Goal: Use online tool/utility: Utilize a website feature to perform a specific function

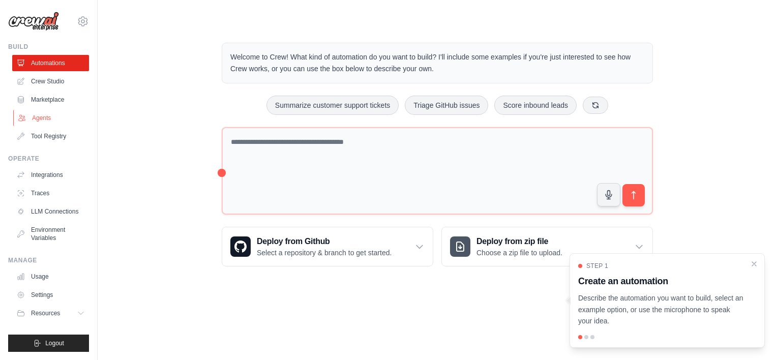
click at [66, 113] on link "Agents" at bounding box center [51, 118] width 77 height 16
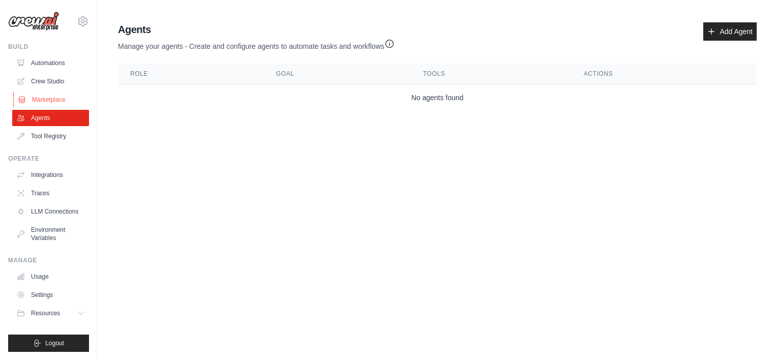
click at [44, 98] on link "Marketplace" at bounding box center [51, 100] width 77 height 16
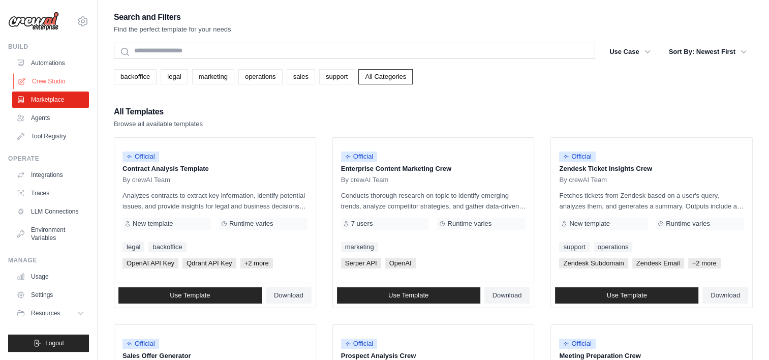
click at [51, 78] on link "Crew Studio" at bounding box center [51, 81] width 77 height 16
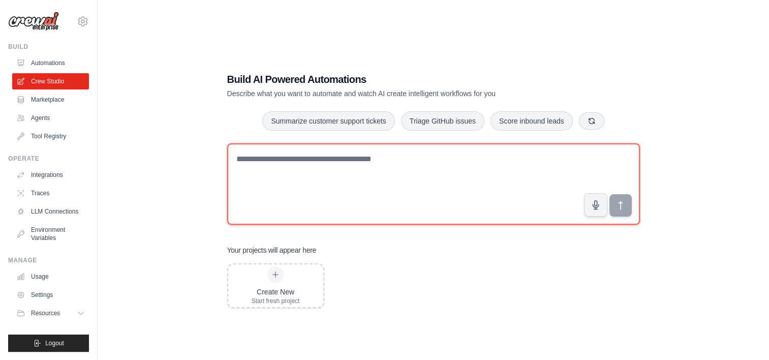
click at [310, 159] on textarea at bounding box center [433, 183] width 413 height 81
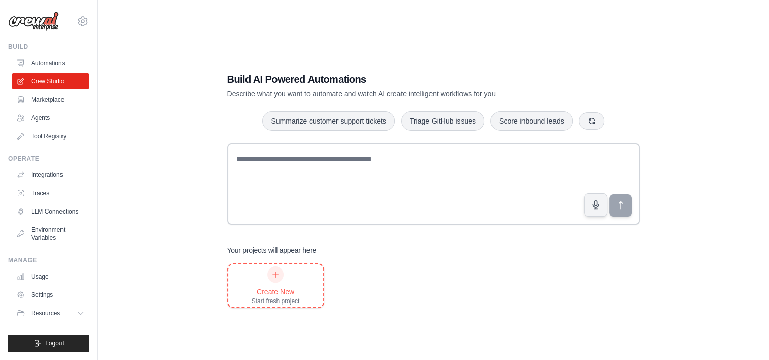
click at [272, 281] on div at bounding box center [276, 275] width 16 height 16
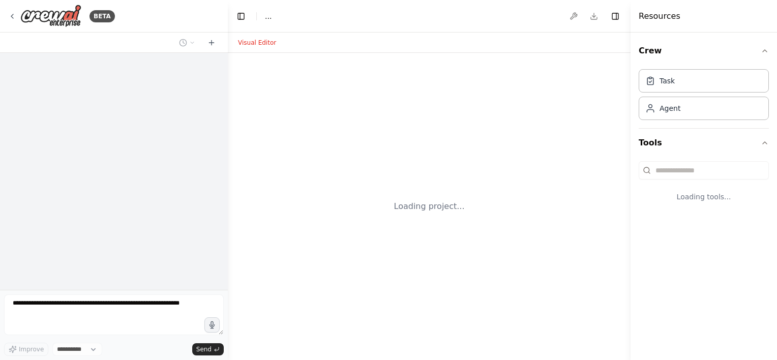
select select "****"
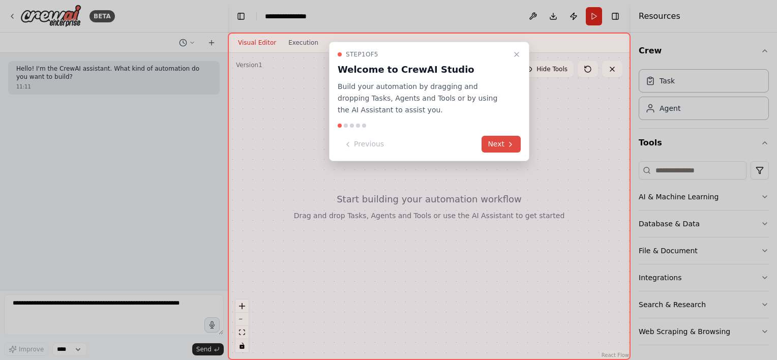
click at [497, 144] on button "Next" at bounding box center [501, 144] width 39 height 17
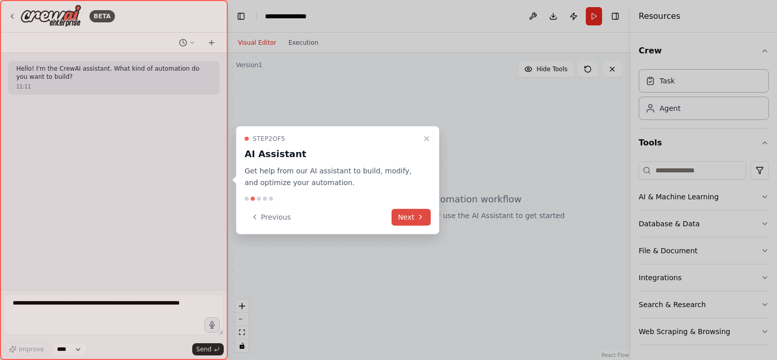
click at [413, 219] on button "Next" at bounding box center [411, 217] width 39 height 17
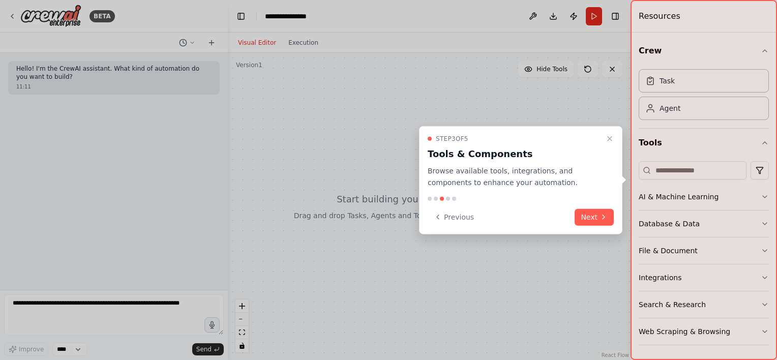
click at [603, 217] on icon at bounding box center [604, 217] width 8 height 8
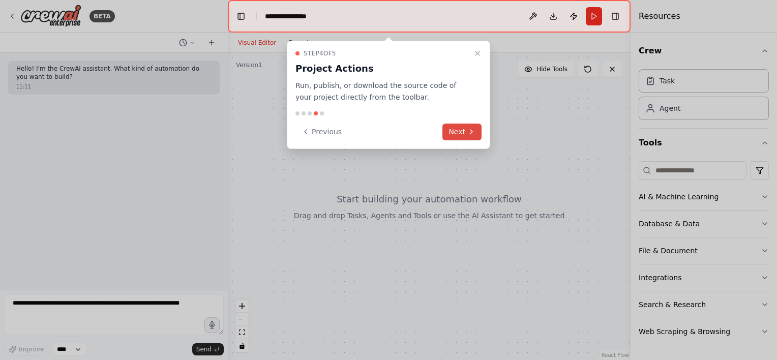
click at [472, 126] on button "Next" at bounding box center [461, 132] width 39 height 17
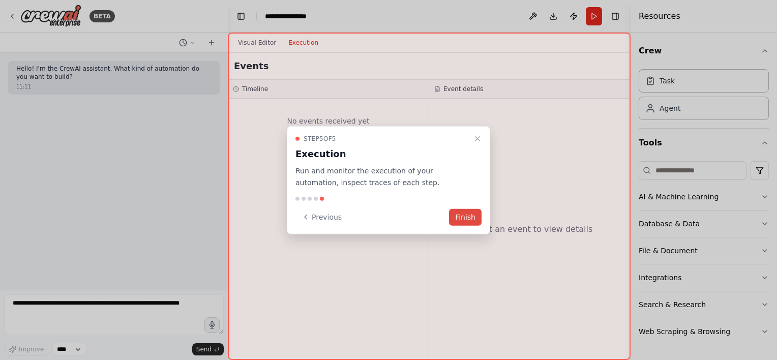
click at [472, 221] on button "Finish" at bounding box center [465, 217] width 33 height 17
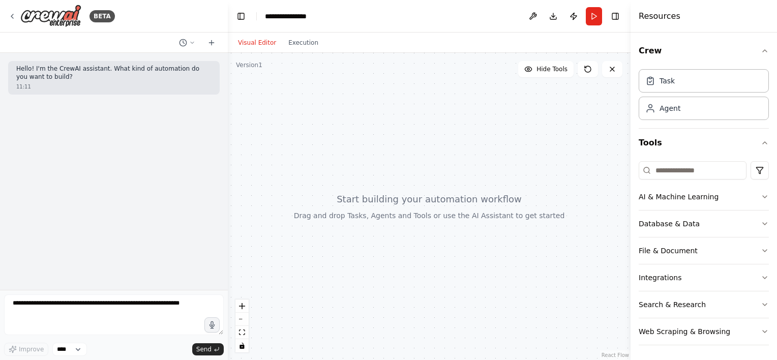
drag, startPoint x: 331, startPoint y: 172, endPoint x: 328, endPoint y: 195, distance: 23.6
click at [328, 195] on div at bounding box center [429, 206] width 403 height 307
click at [700, 169] on input at bounding box center [693, 170] width 108 height 18
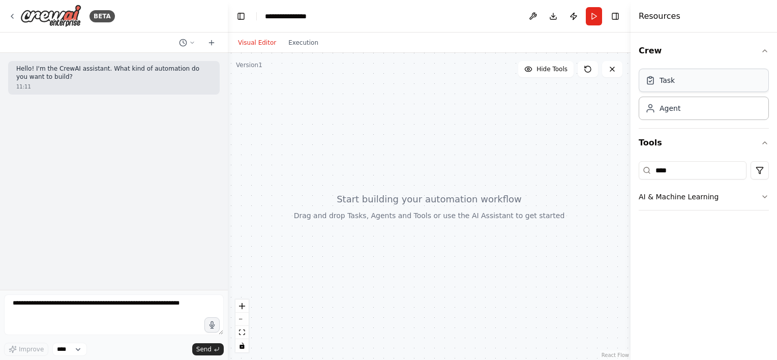
click at [669, 88] on div "Task" at bounding box center [704, 80] width 130 height 23
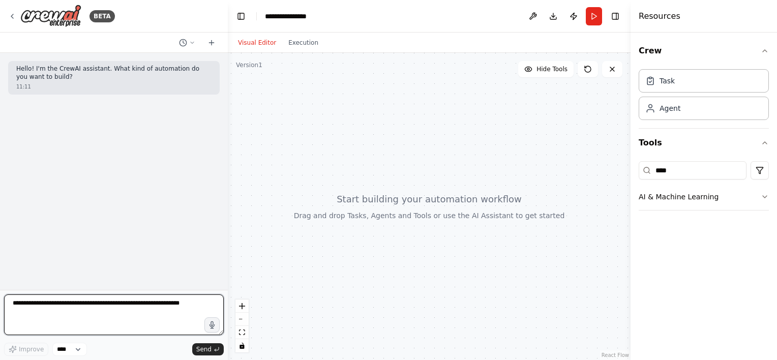
click at [143, 307] on textarea at bounding box center [114, 314] width 220 height 41
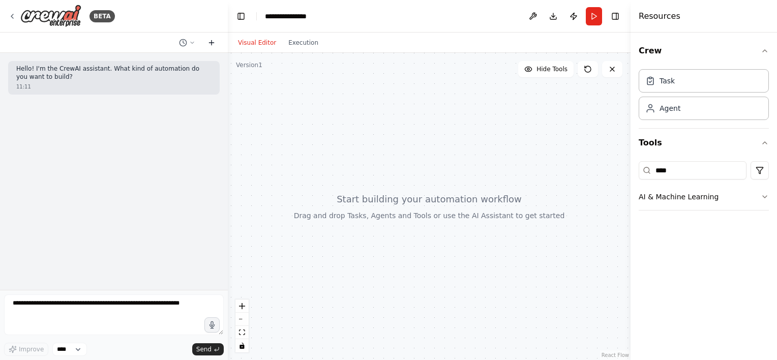
click at [217, 39] on button at bounding box center [211, 43] width 16 height 12
click at [682, 86] on div "Task" at bounding box center [704, 80] width 130 height 23
click at [684, 86] on div "Task" at bounding box center [704, 80] width 130 height 23
click at [762, 50] on icon "button" at bounding box center [765, 51] width 8 height 8
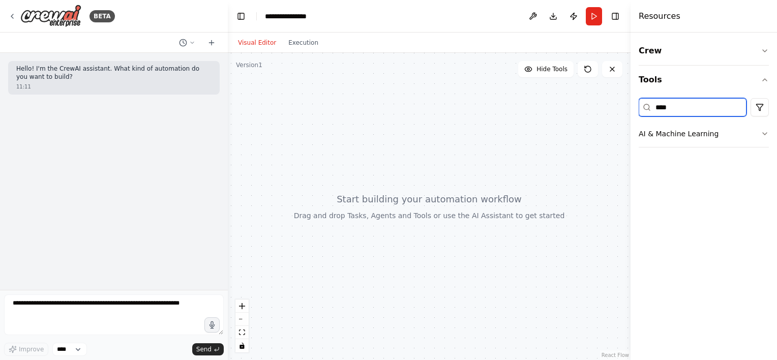
click at [718, 108] on input "****" at bounding box center [693, 107] width 108 height 18
click at [769, 74] on div "Crew Tools **** AI & Machine Learning" at bounding box center [704, 197] width 146 height 328
drag, startPoint x: 716, startPoint y: 104, endPoint x: 705, endPoint y: 109, distance: 11.4
click at [705, 109] on input "****" at bounding box center [693, 107] width 108 height 18
type input "*"
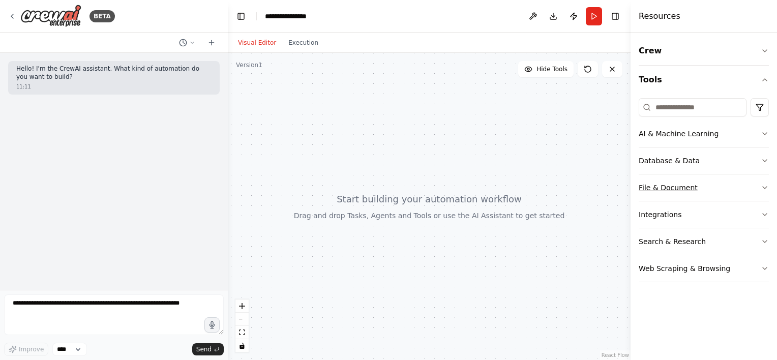
click at [717, 183] on button "File & Document" at bounding box center [704, 187] width 130 height 26
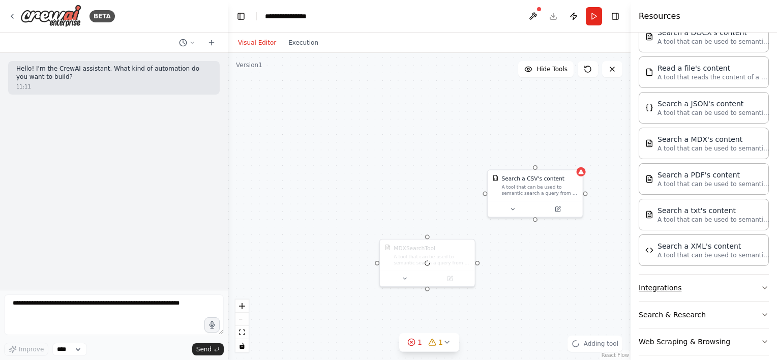
scroll to position [229, 0]
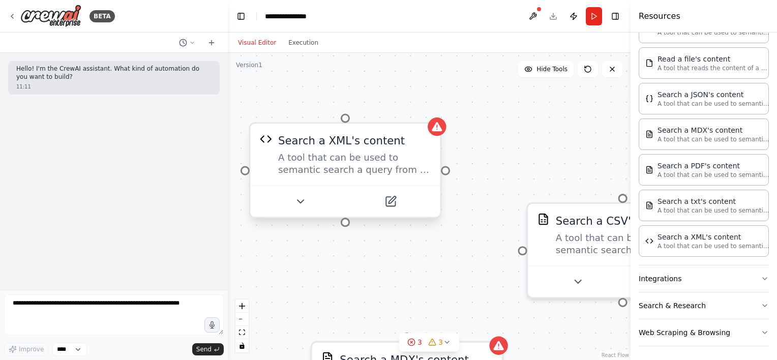
drag, startPoint x: 415, startPoint y: 143, endPoint x: 446, endPoint y: 173, distance: 43.2
click at [449, 179] on div "Search a CSV's content A tool that can be used to semantic search a query from …" at bounding box center [429, 206] width 403 height 307
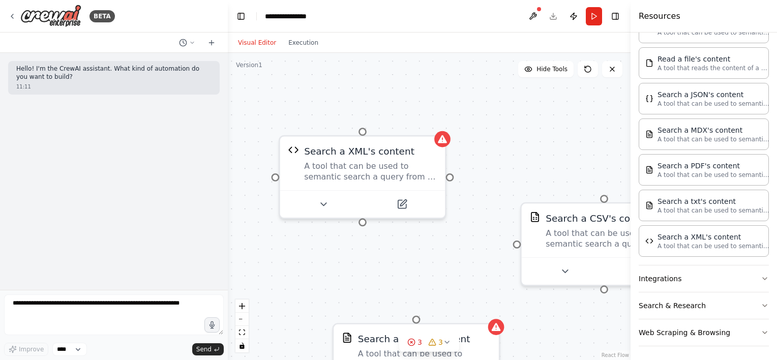
click at [480, 190] on div "Search a CSV's content A tool that can be used to semantic search a query from …" at bounding box center [429, 206] width 403 height 307
drag, startPoint x: 452, startPoint y: 177, endPoint x: 426, endPoint y: 313, distance: 138.7
click at [426, 313] on div "Search a CSV's content A tool that can be used to semantic search a query from …" at bounding box center [429, 206] width 403 height 307
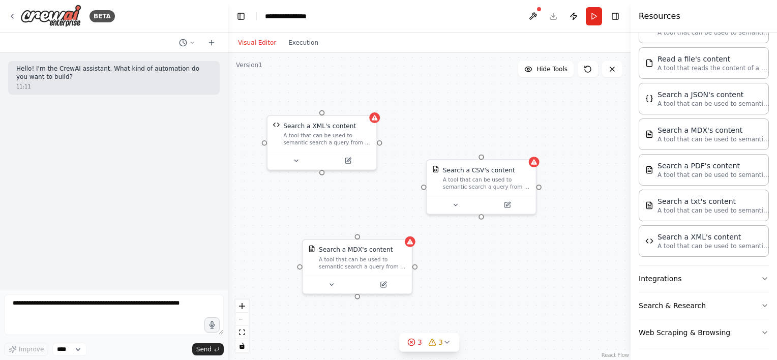
drag, startPoint x: 547, startPoint y: 121, endPoint x: 432, endPoint y: 108, distance: 115.6
click at [431, 110] on div "Search a CSV's content A tool that can be used to semantic search a query from …" at bounding box center [429, 206] width 403 height 307
